Goal: Communication & Community: Answer question/provide support

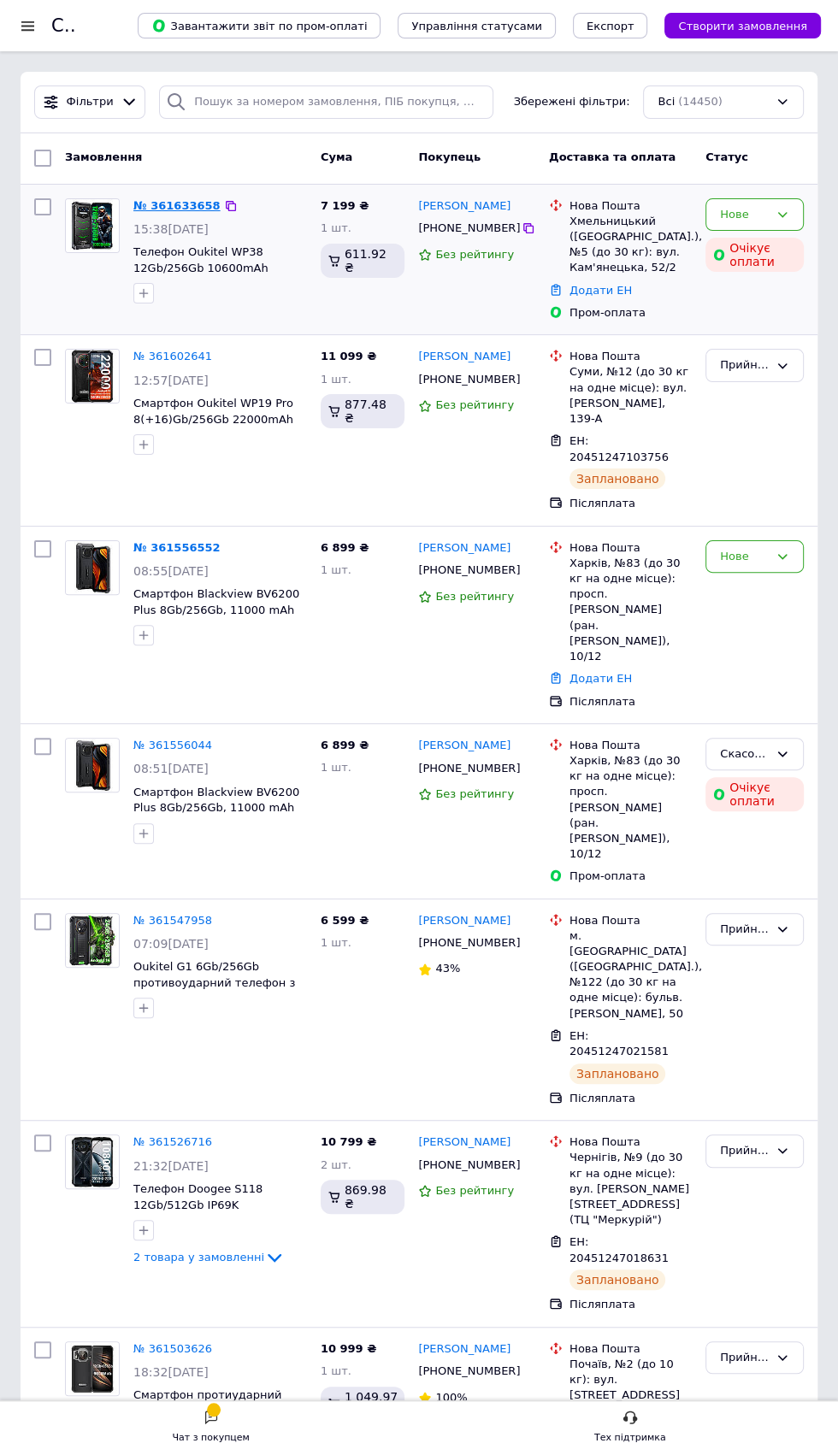
click at [179, 202] on link "№ 361633658" at bounding box center [176, 205] width 87 height 13
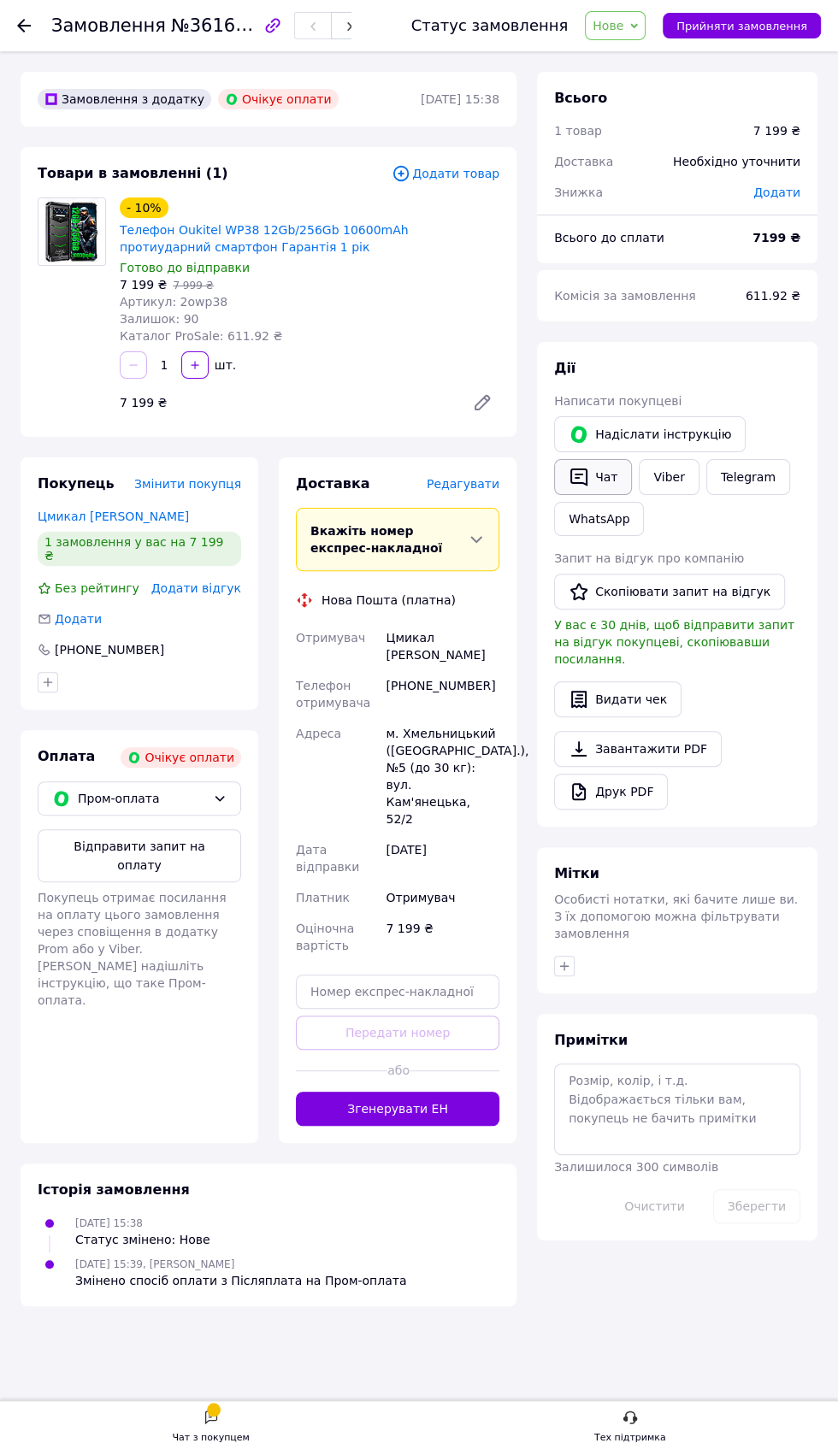
click at [598, 480] on button "Чат" at bounding box center [593, 477] width 78 height 36
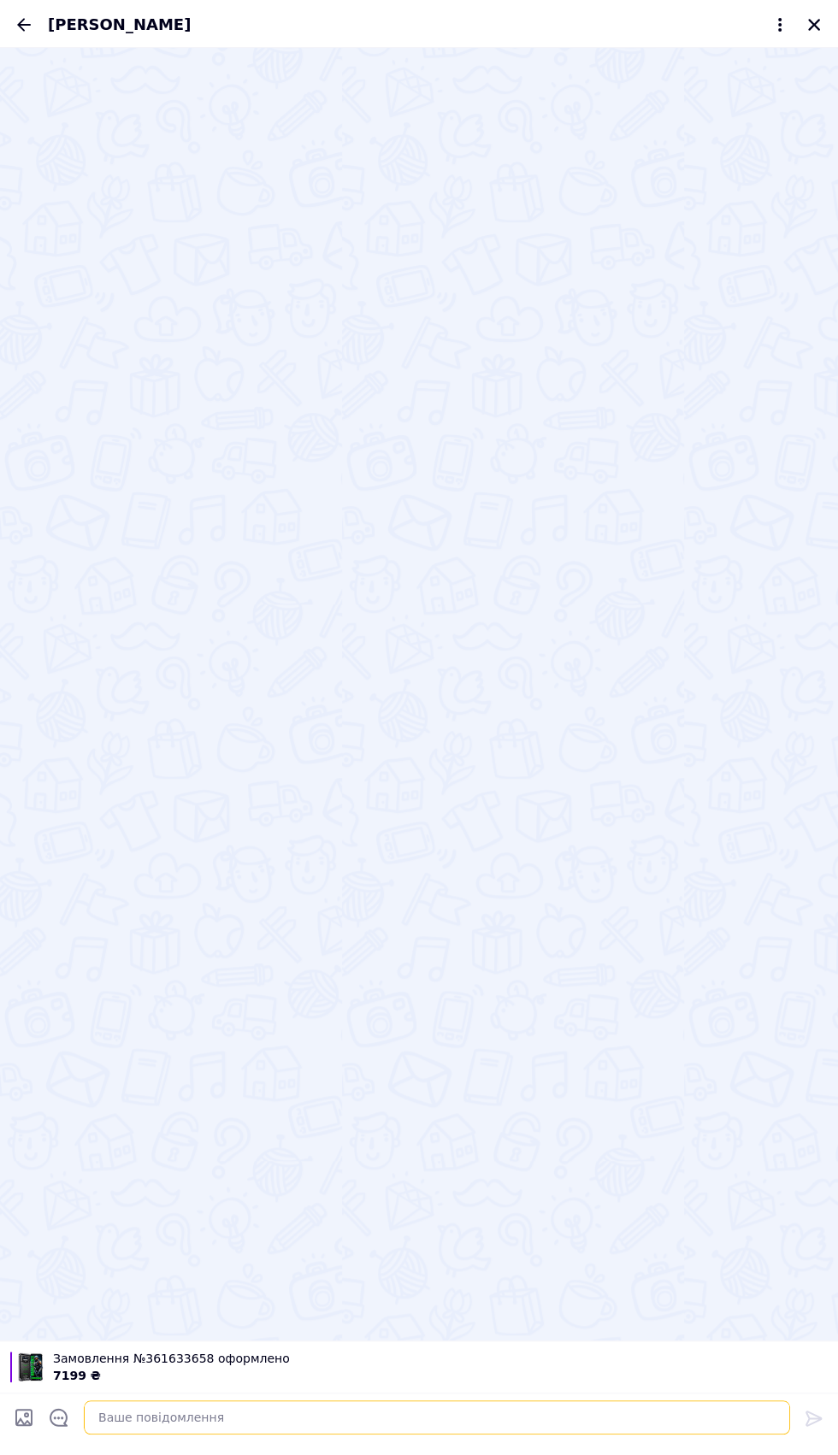
click at [252, 1425] on textarea at bounding box center [437, 1418] width 706 height 34
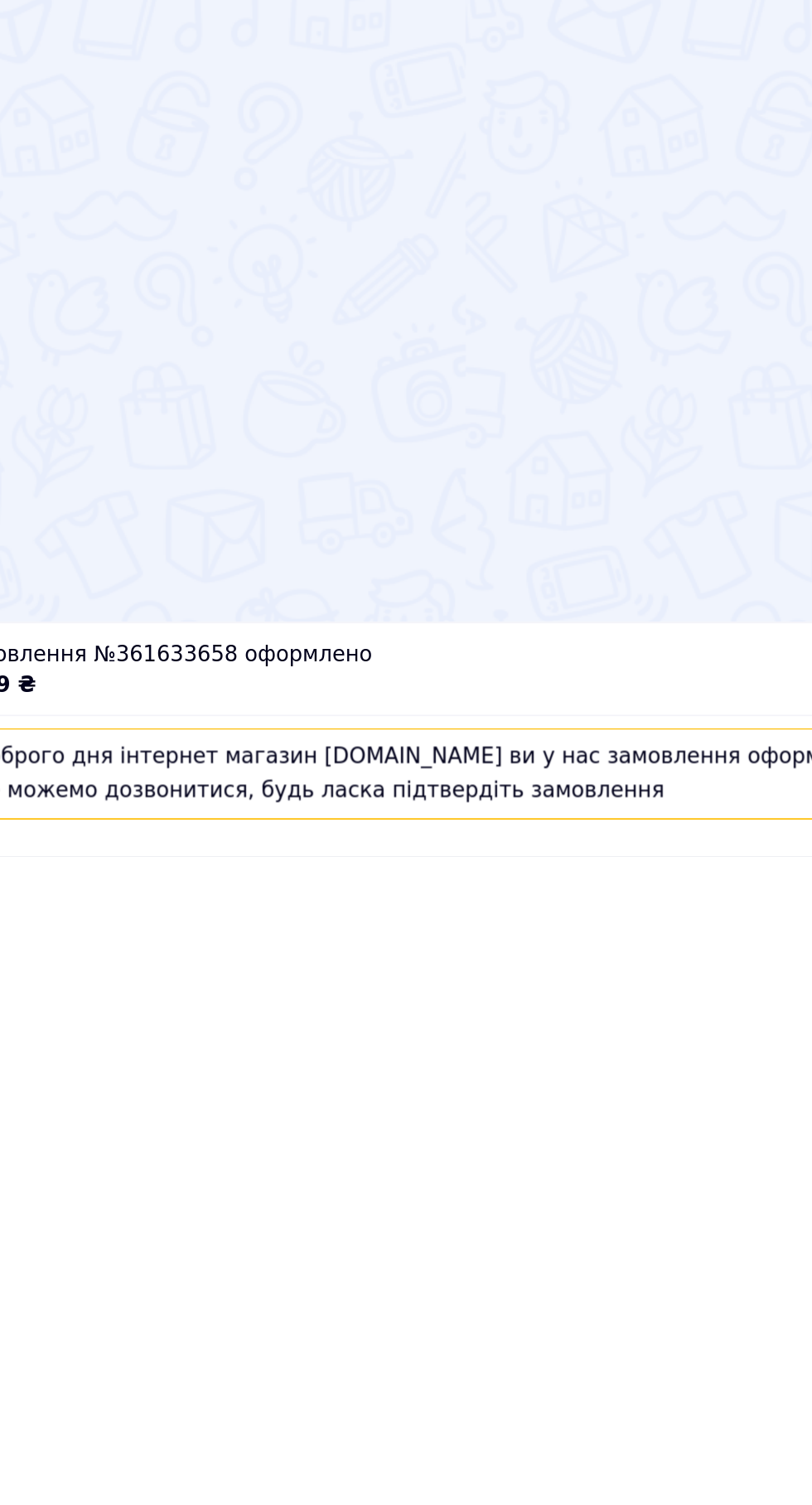
scroll to position [148, 0]
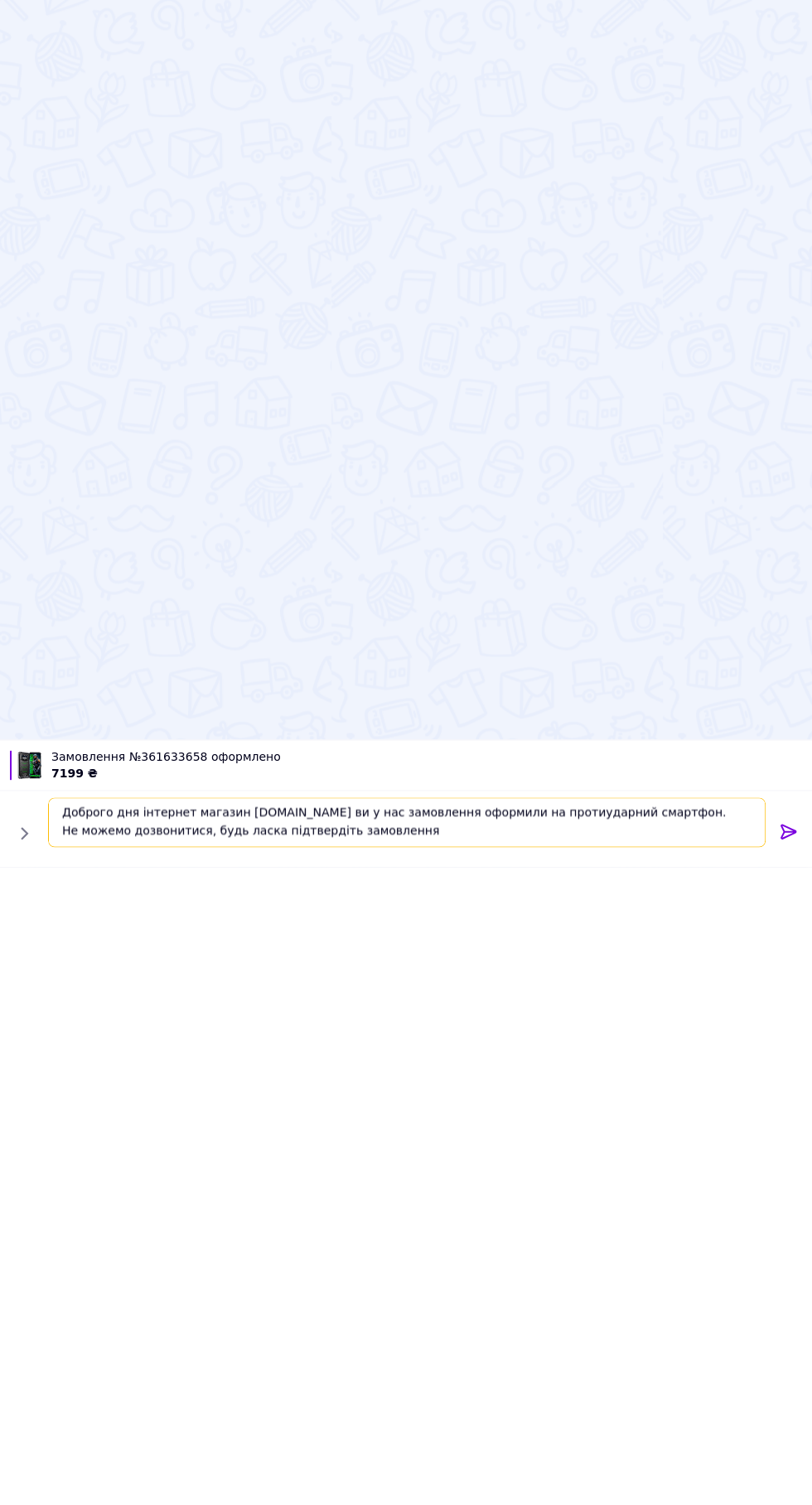
type textarea "Доброго дня інтернет магазин [DOMAIN_NAME] ви у нас замовлення оформили на прот…"
click at [788, 1410] on icon at bounding box center [789, 1468] width 16 height 15
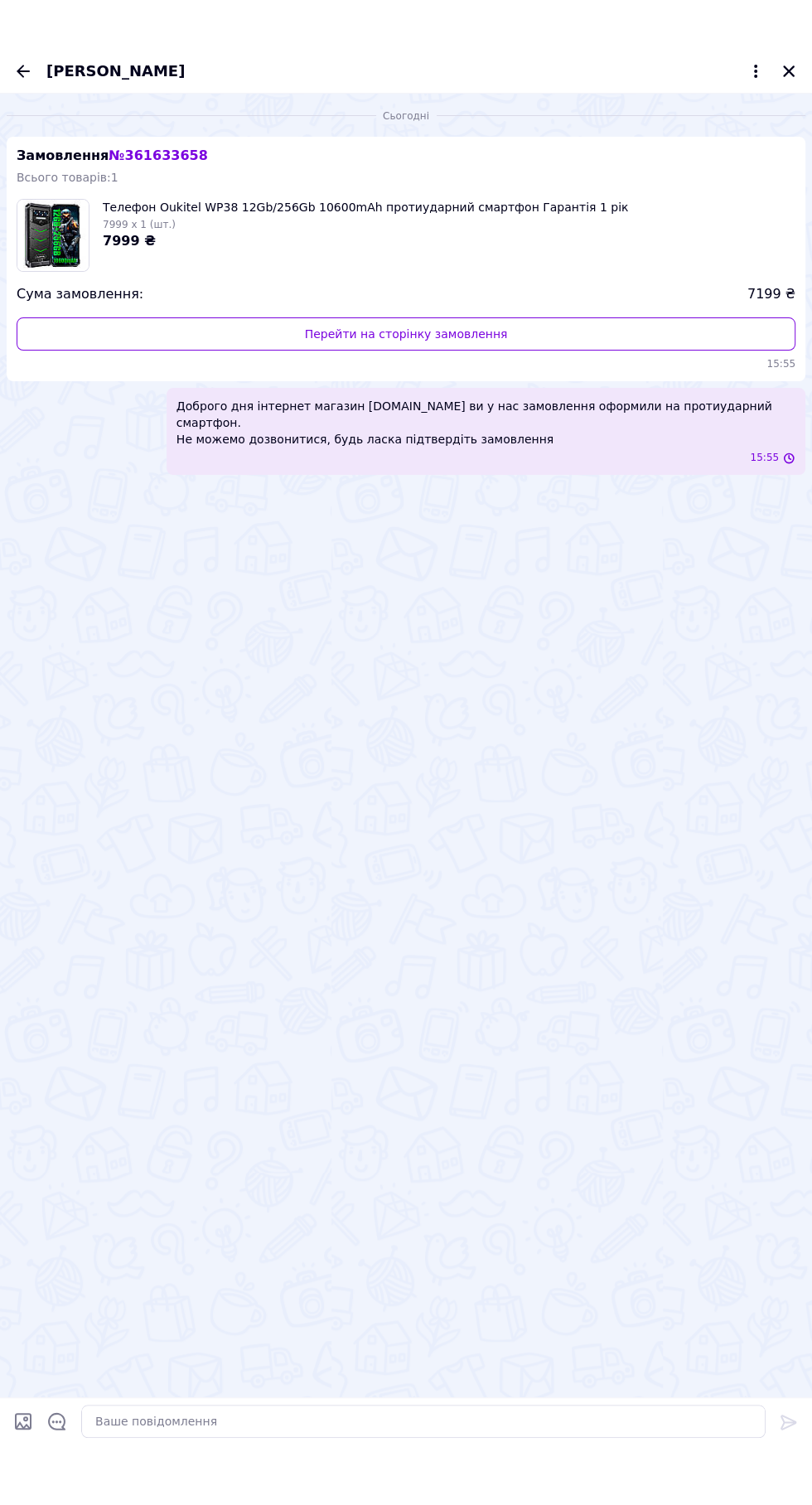
scroll to position [0, 0]
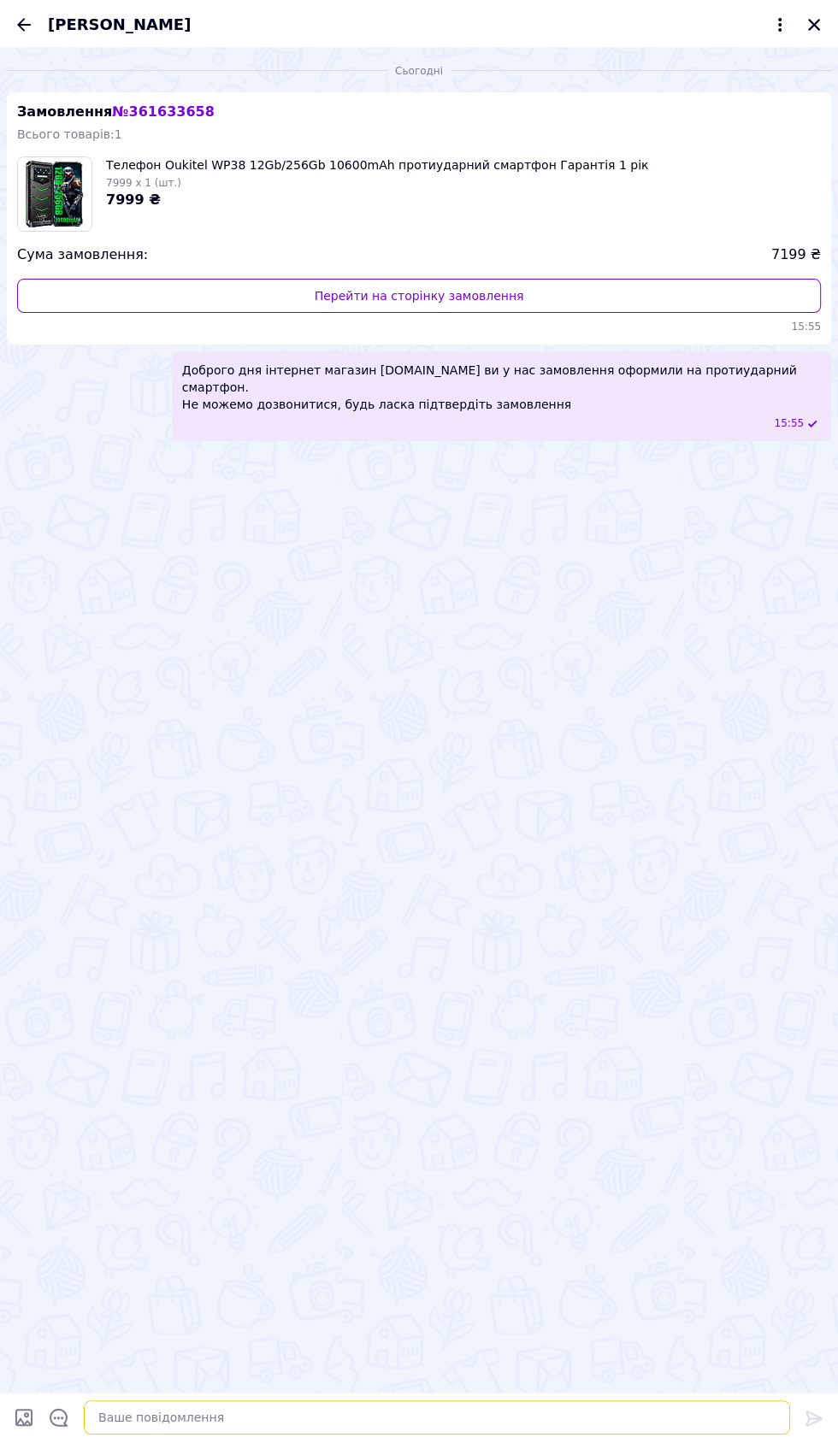
click at [290, 1414] on textarea at bounding box center [437, 1418] width 706 height 34
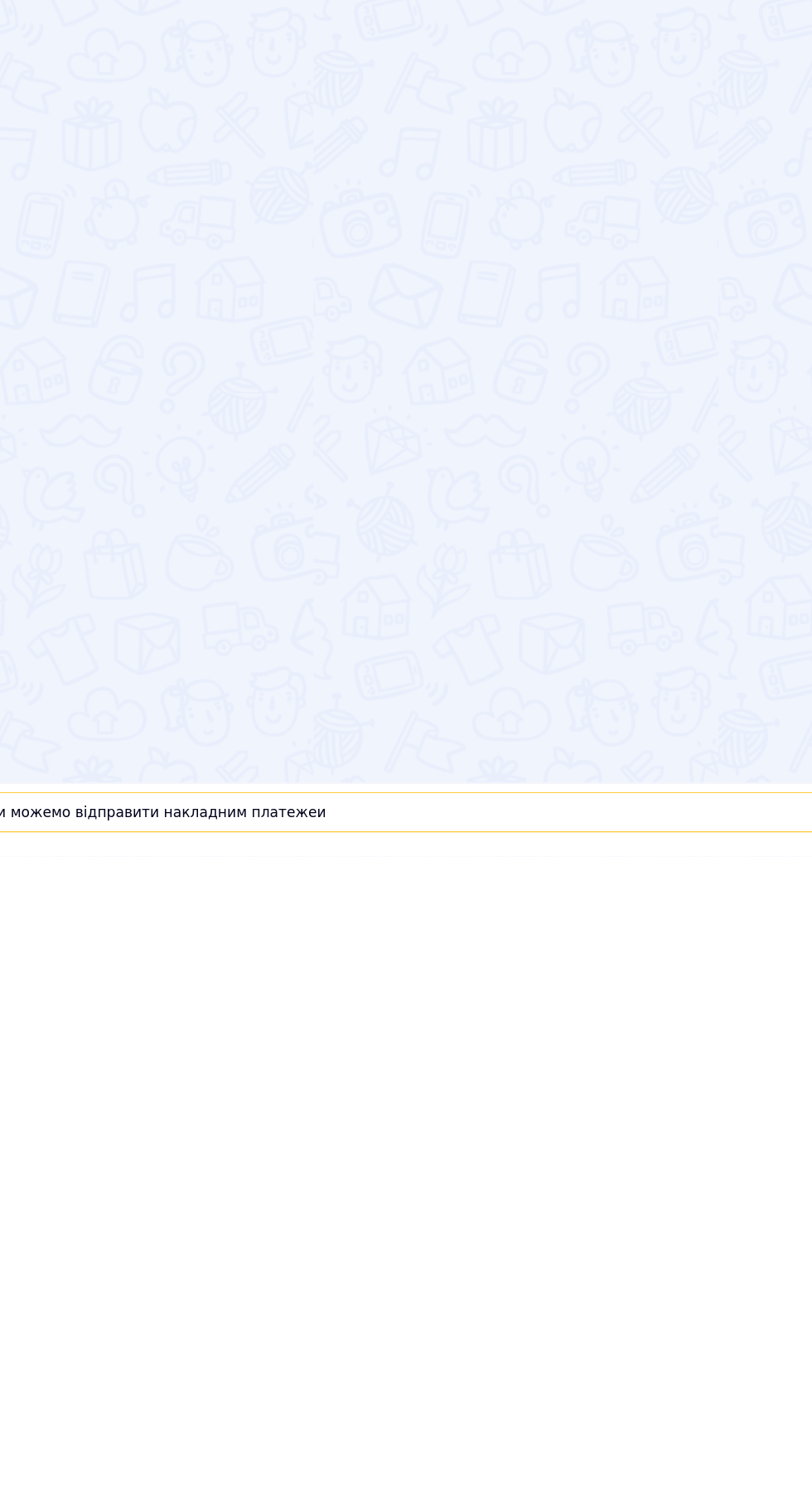
scroll to position [149, 0]
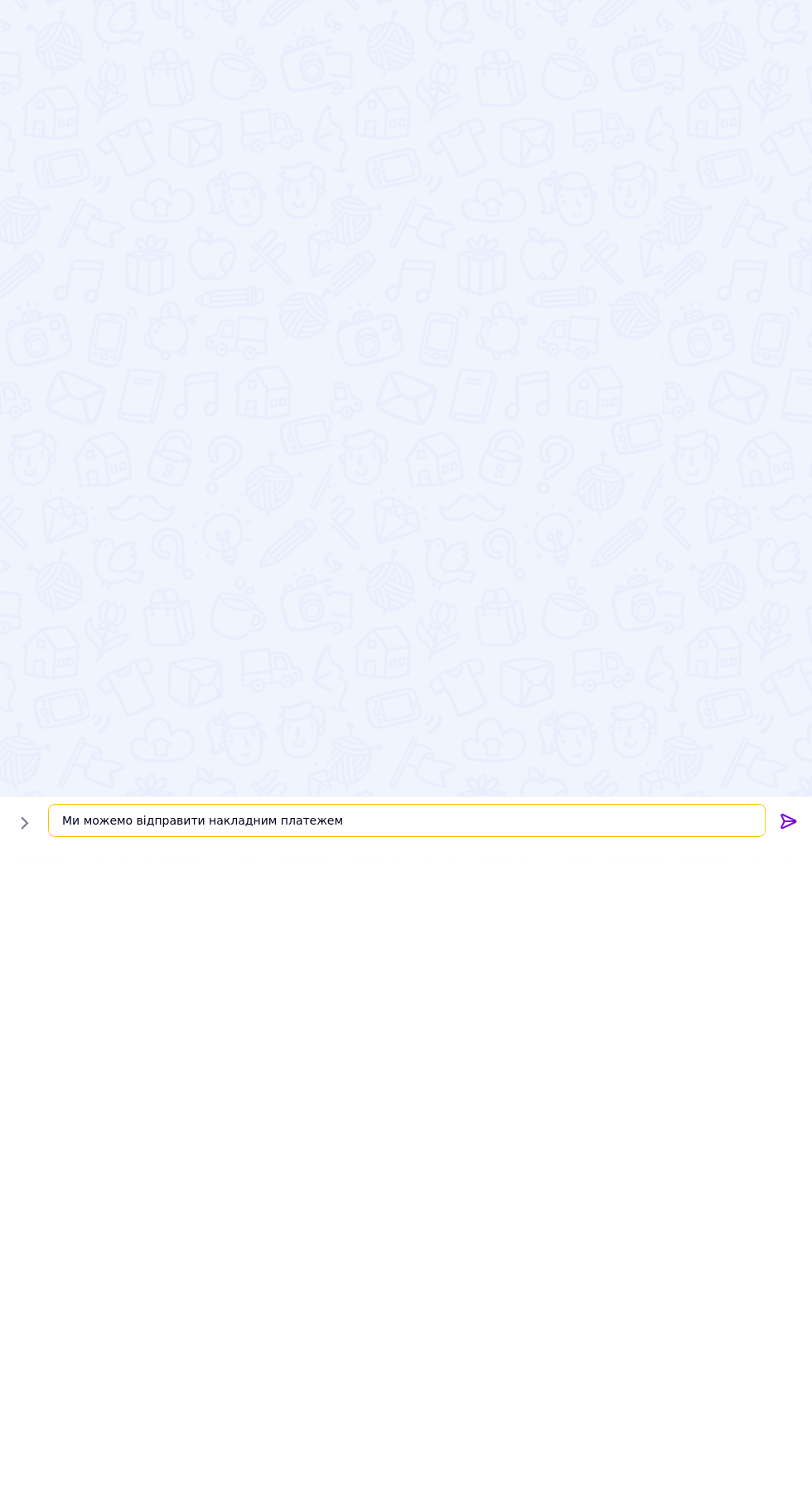
type textarea "Ми можемо відправити накладним платежем"
click at [788, 1410] on icon at bounding box center [789, 1468] width 16 height 15
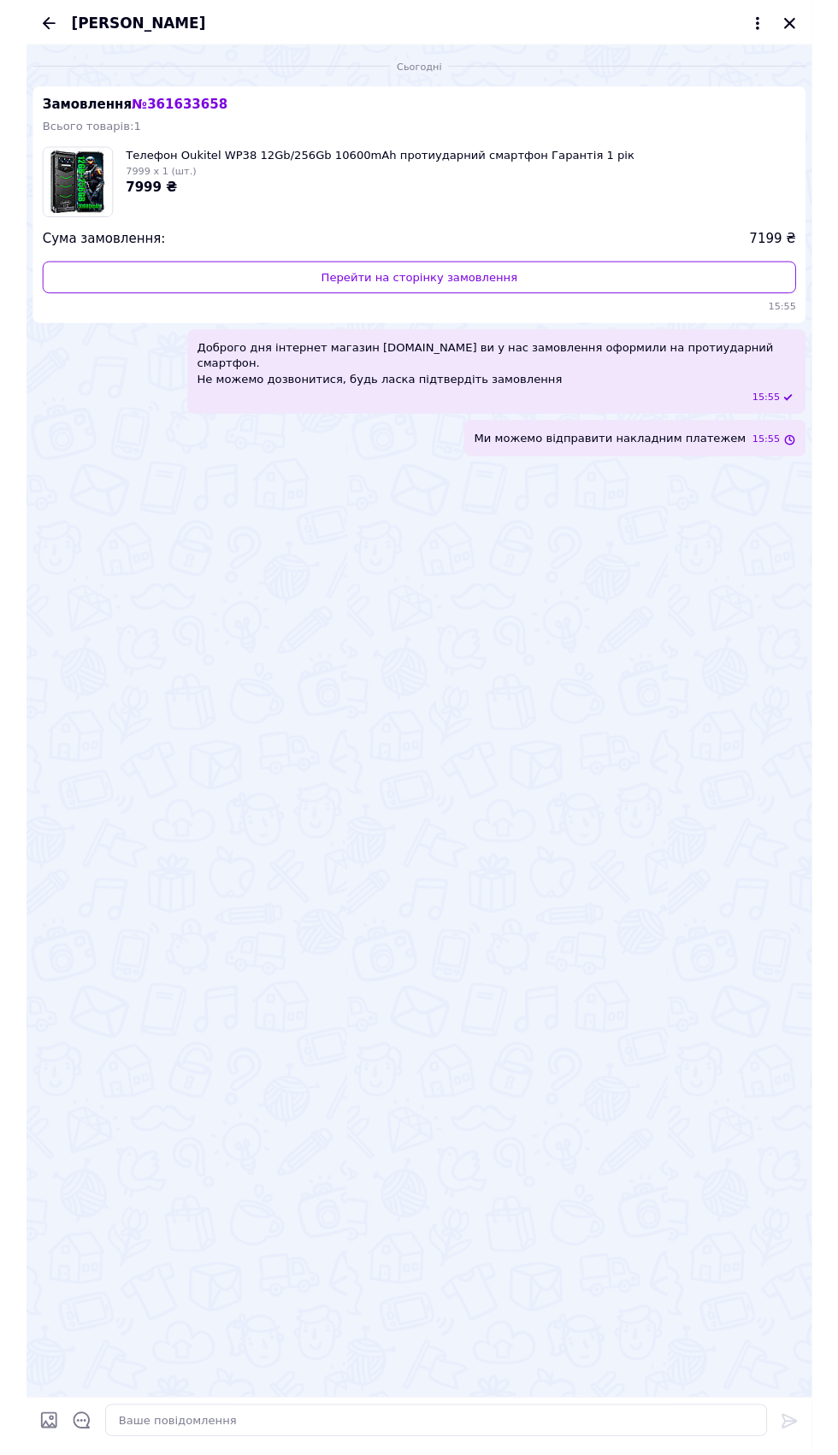
scroll to position [0, 0]
